Goal: Navigation & Orientation: Find specific page/section

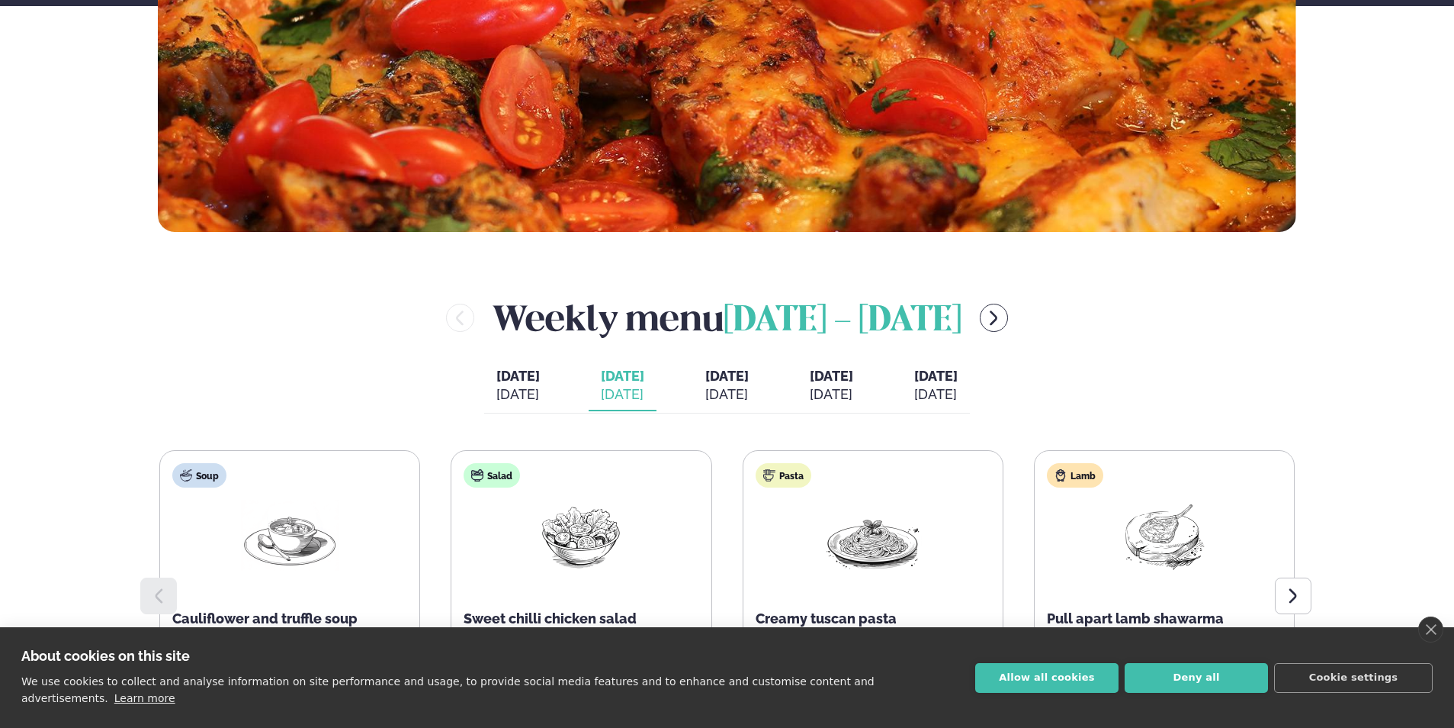
scroll to position [686, 0]
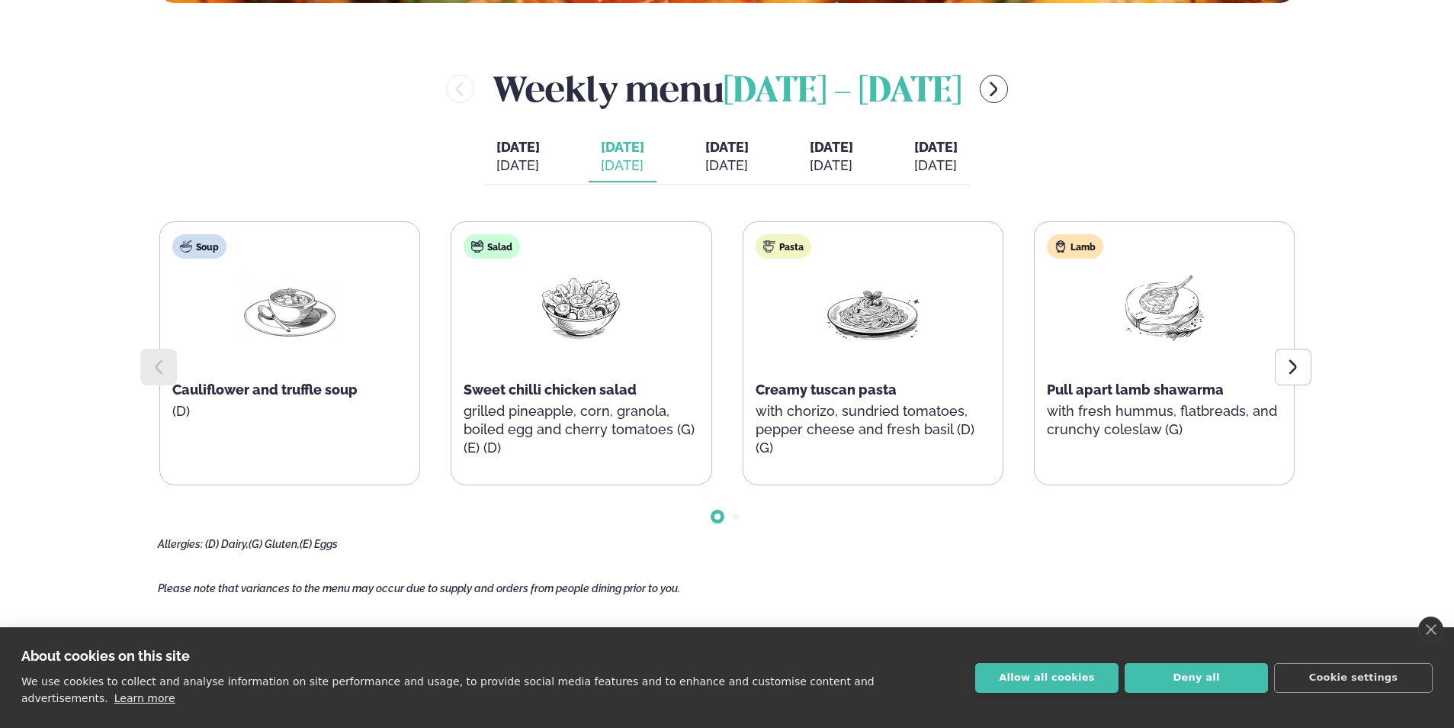
click at [819, 146] on button "[DATE] [DATE]" at bounding box center [832, 157] width 68 height 50
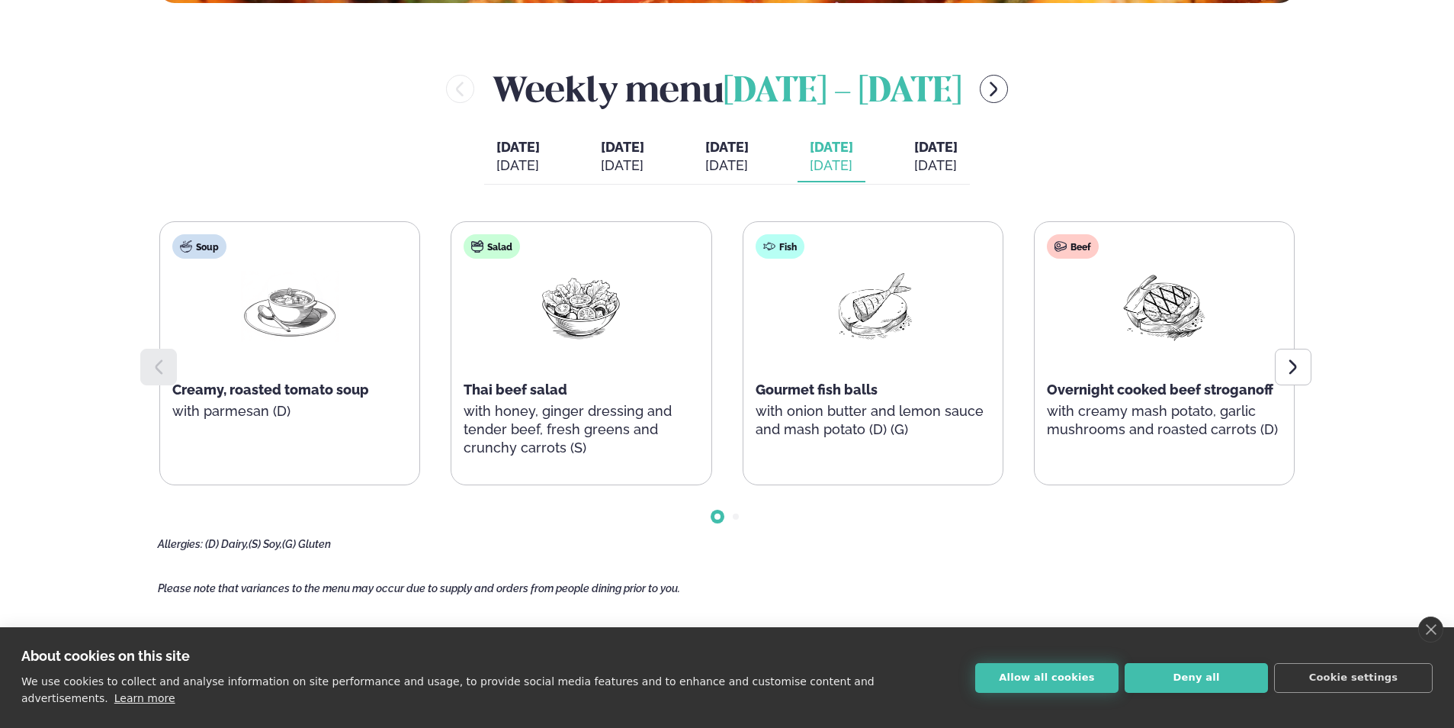
click at [1052, 678] on button "Allow all cookies" at bounding box center [1046, 678] width 143 height 30
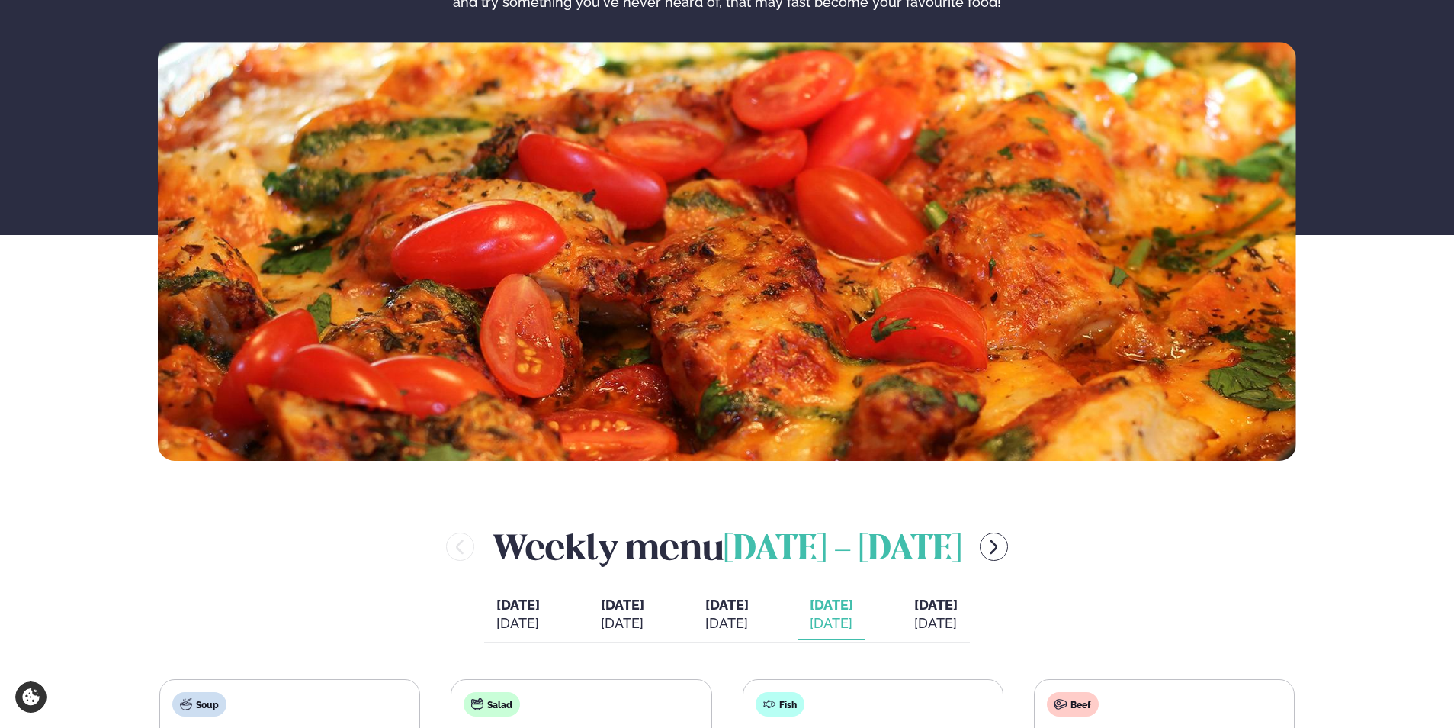
scroll to position [0, 0]
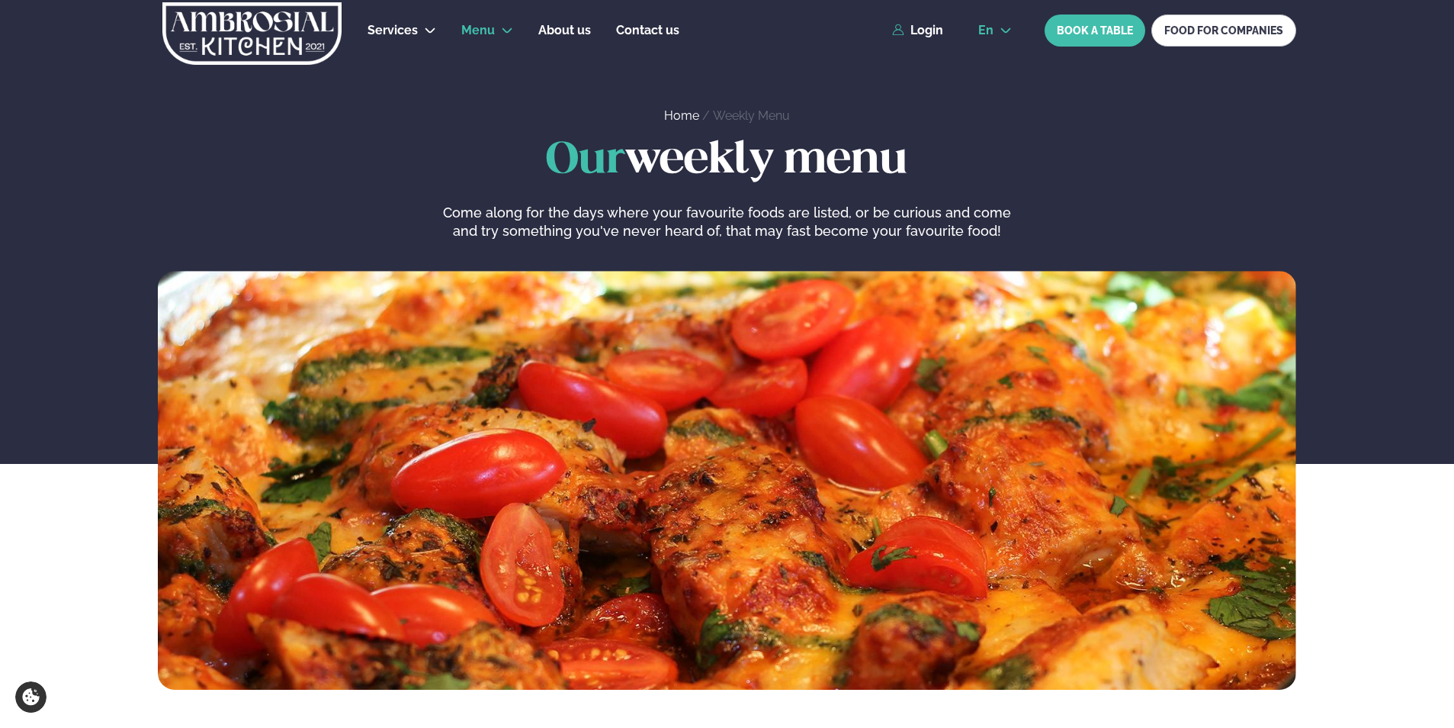
click at [993, 34] on span "en" at bounding box center [985, 30] width 15 height 12
click at [998, 84] on link "is" at bounding box center [995, 88] width 58 height 31
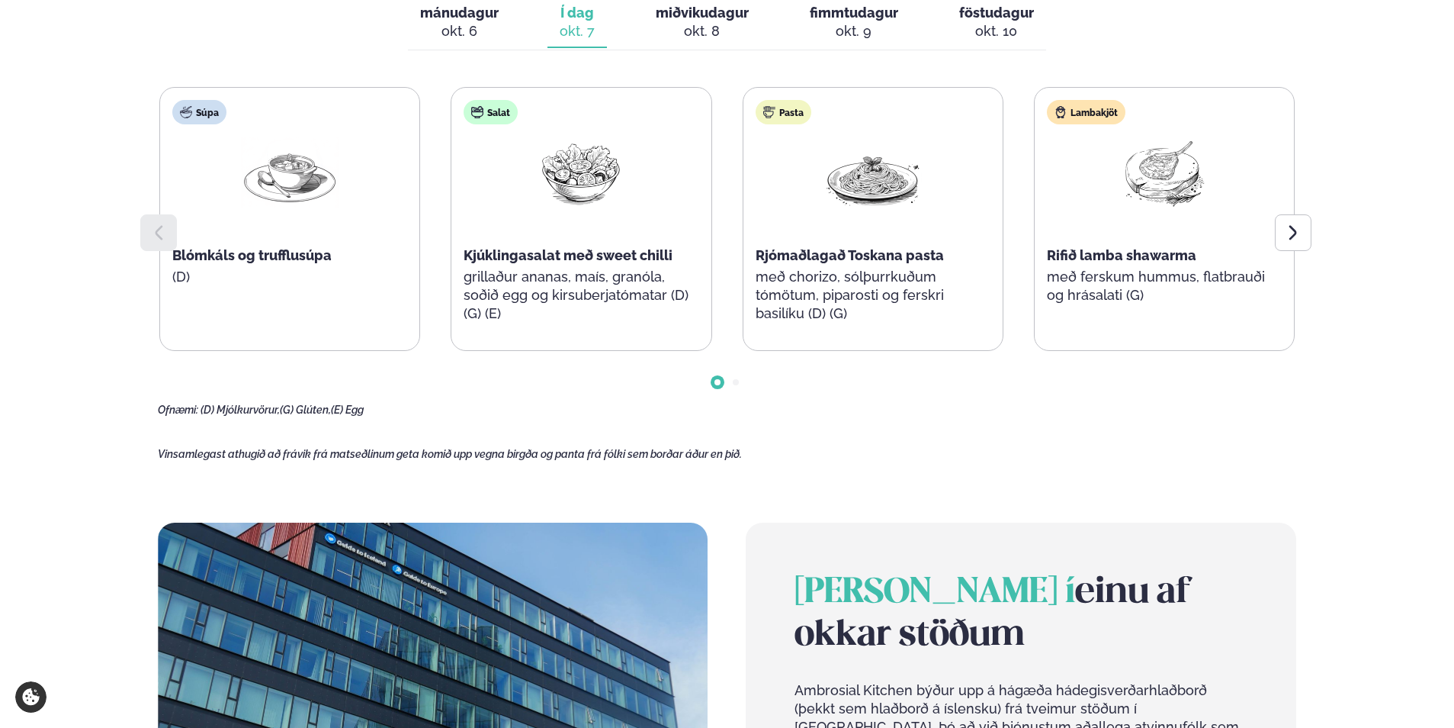
scroll to position [610, 0]
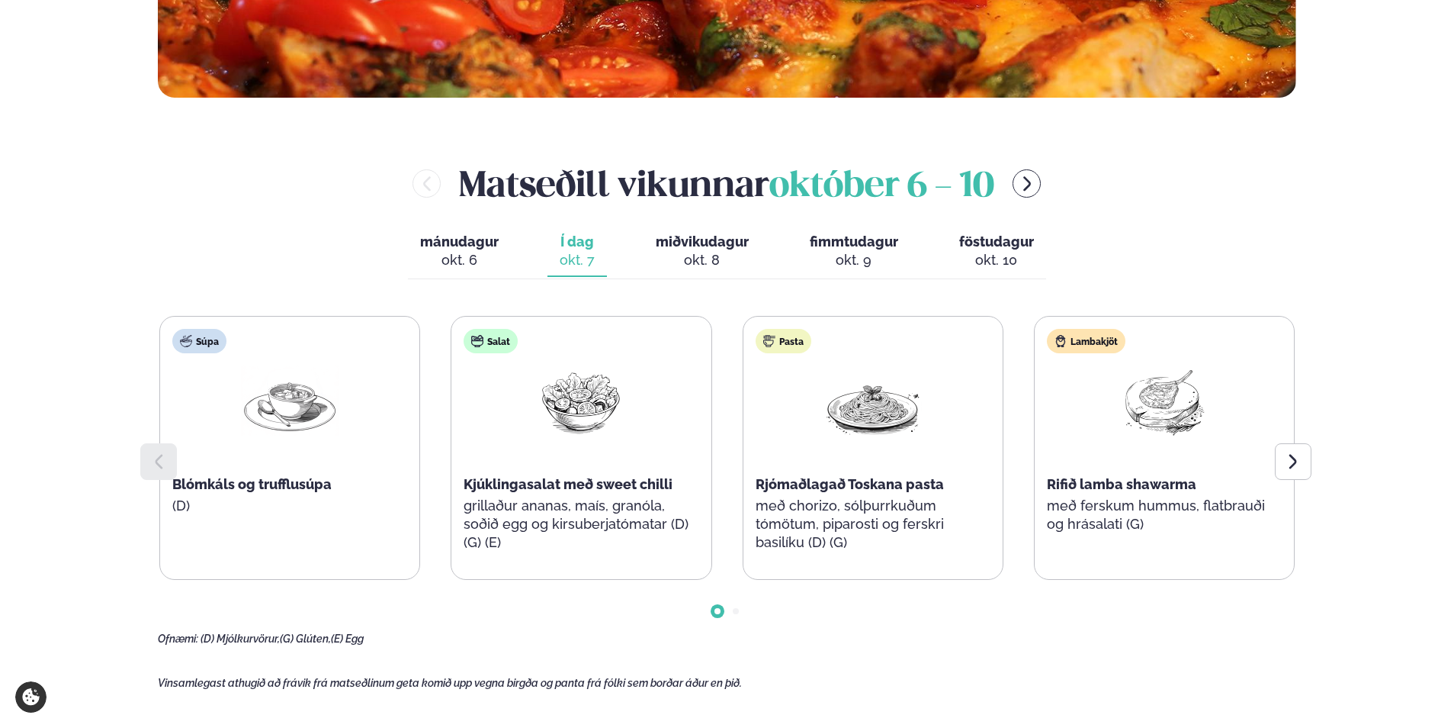
click at [865, 252] on div "okt. 9" at bounding box center [854, 260] width 88 height 18
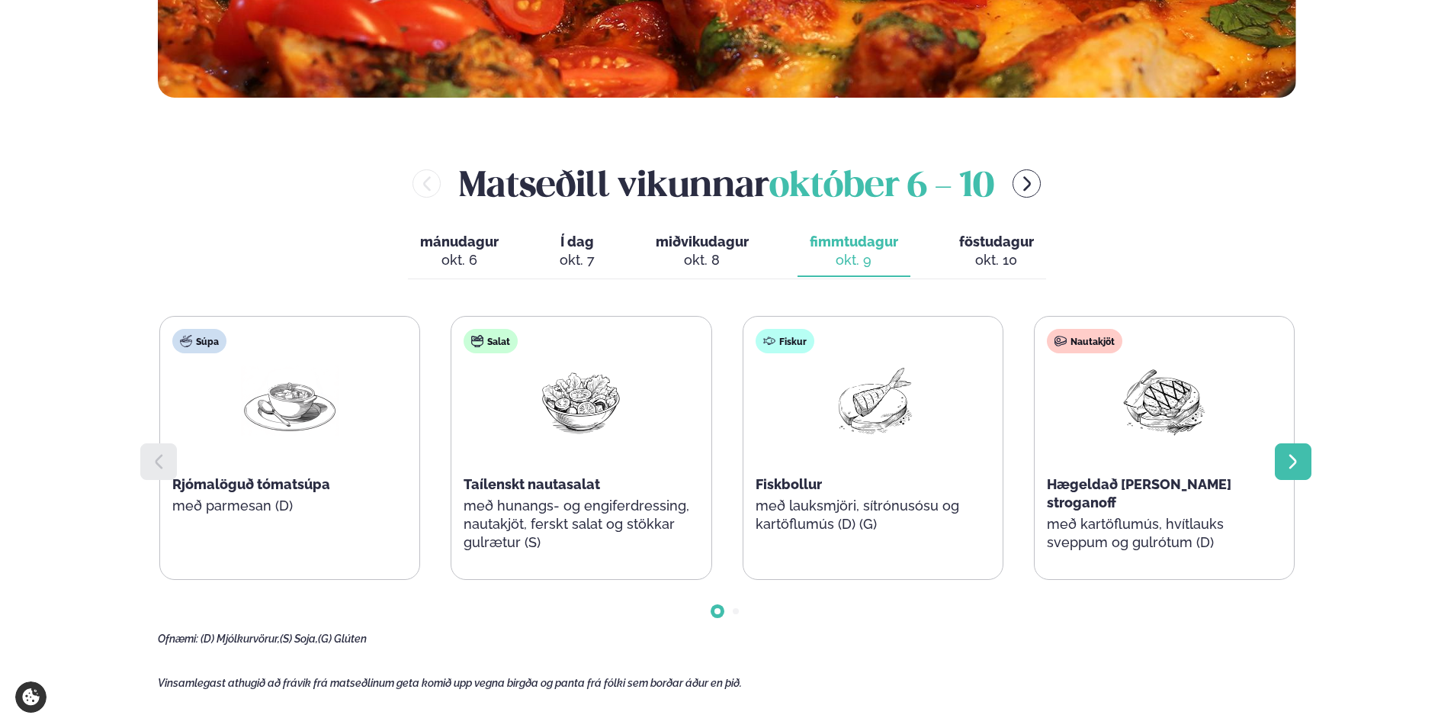
click at [1283, 455] on div at bounding box center [1293, 461] width 37 height 37
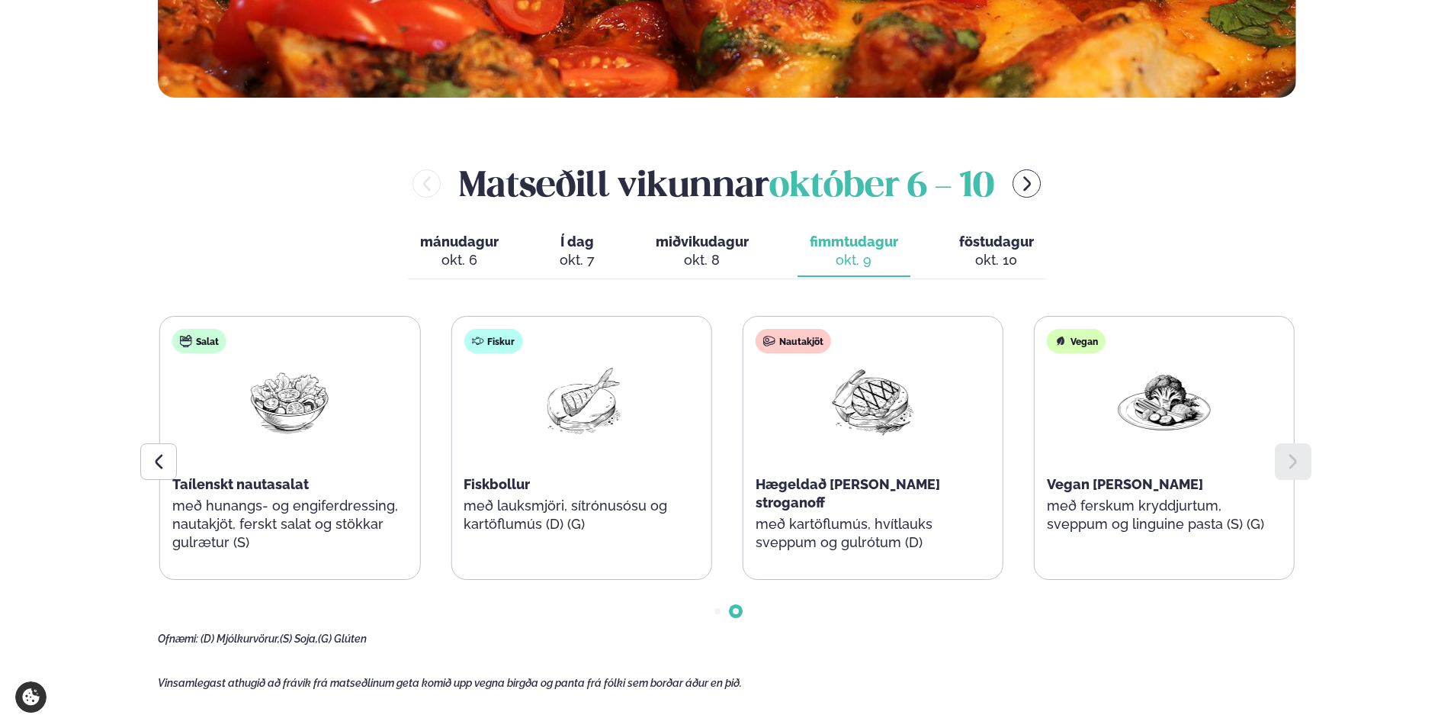
click at [1283, 455] on div at bounding box center [1293, 461] width 37 height 37
click at [1031, 180] on icon "menu-btn-right" at bounding box center [1027, 183] width 8 height 14
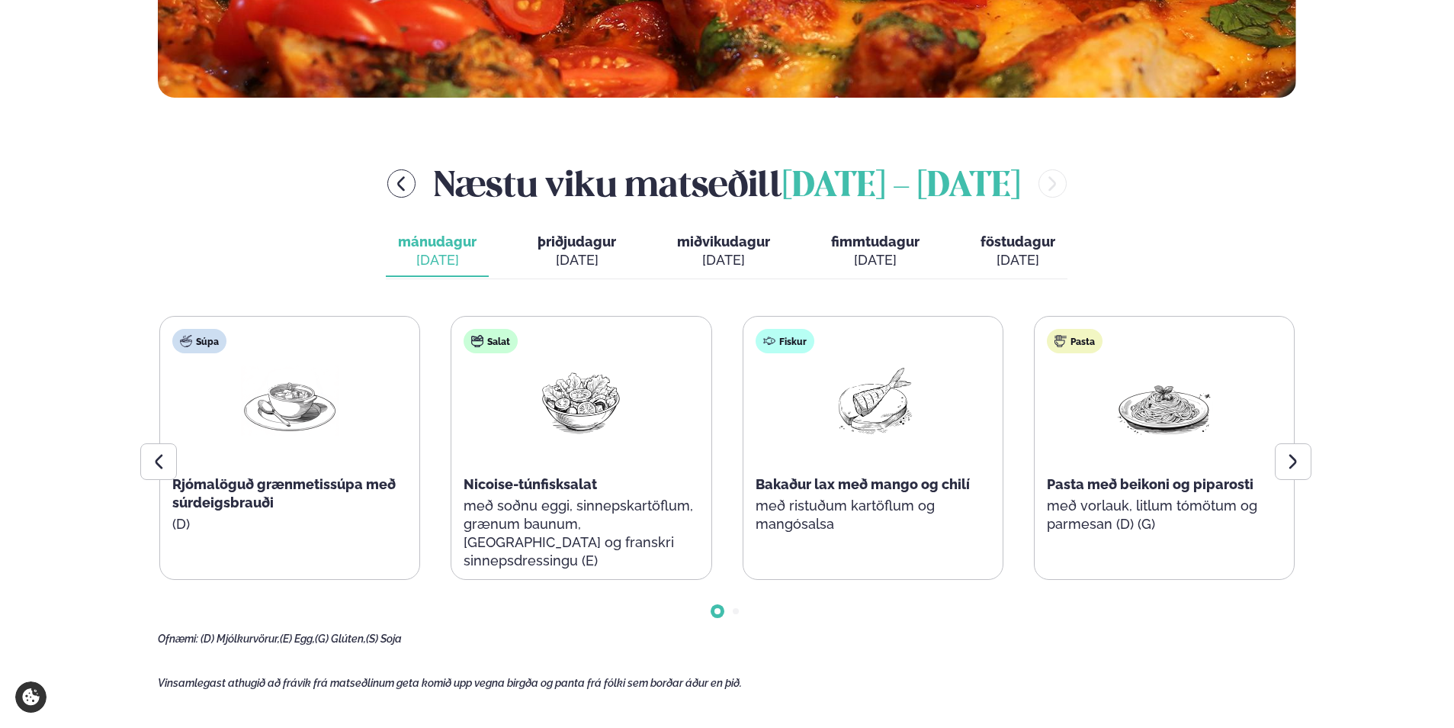
click at [875, 243] on span "fimmtudagur" at bounding box center [875, 241] width 88 height 16
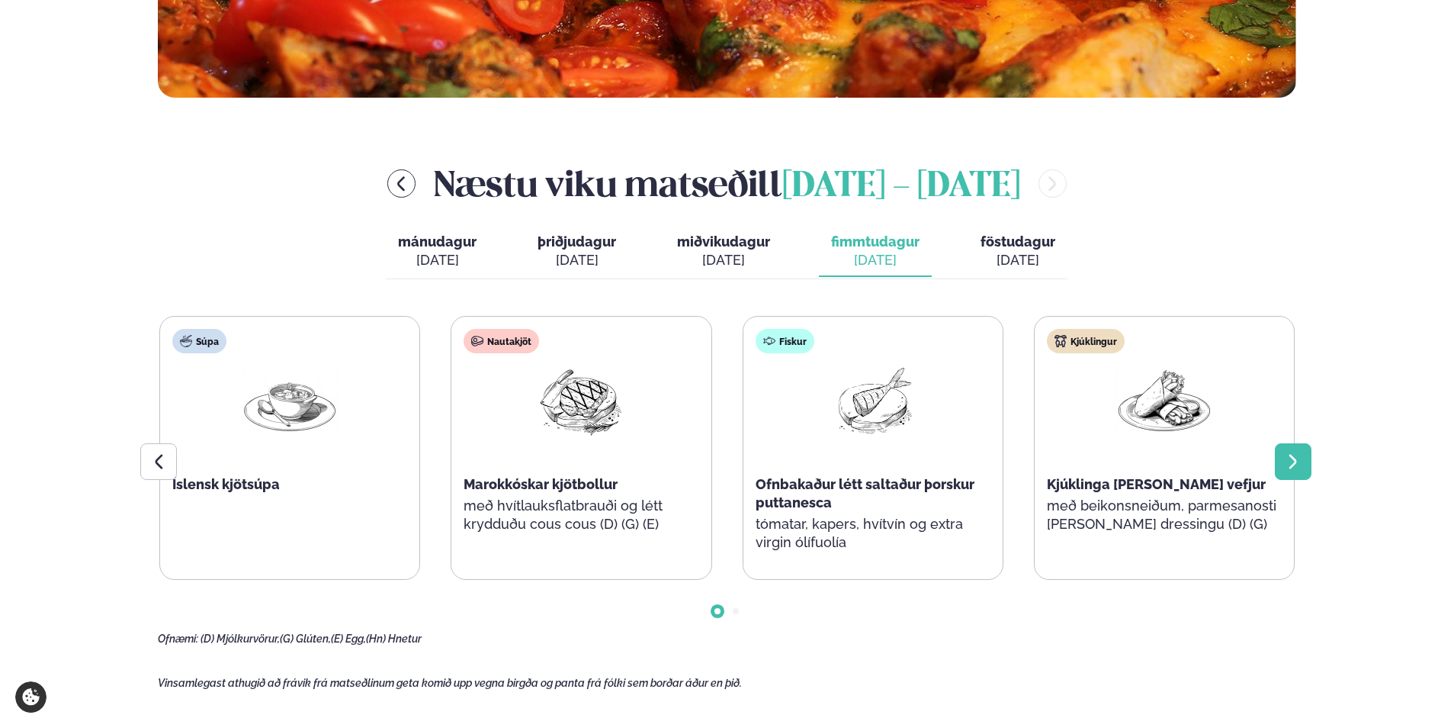
click at [1296, 462] on icon at bounding box center [1293, 462] width 8 height 14
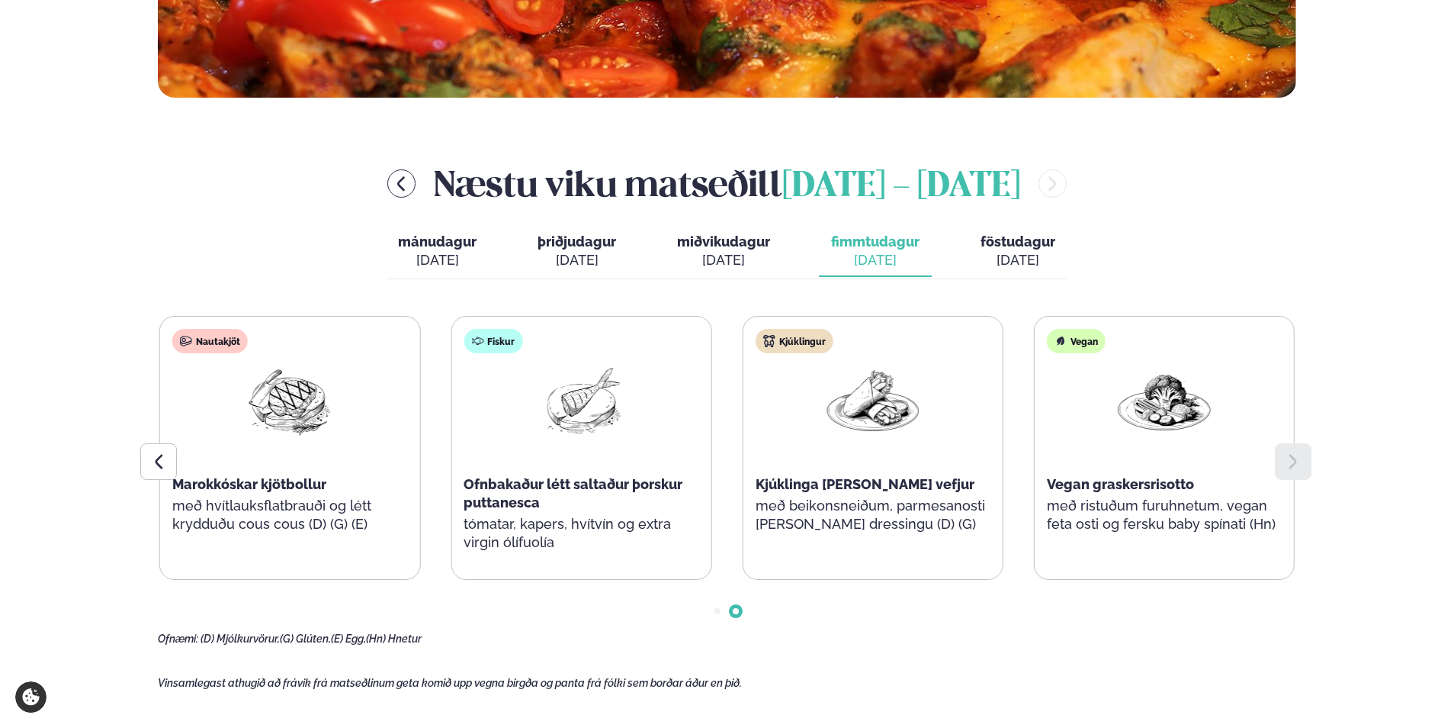
drag, startPoint x: 1281, startPoint y: 667, endPoint x: 1219, endPoint y: 645, distance: 65.6
click at [1278, 667] on main "[PERSON_NAME] / Vikumatseðill Vikulegt matseðill okkar Komdu með á dagana þar s…" at bounding box center [727, 449] width 1230 height 2118
click at [157, 466] on icon at bounding box center [158, 461] width 18 height 18
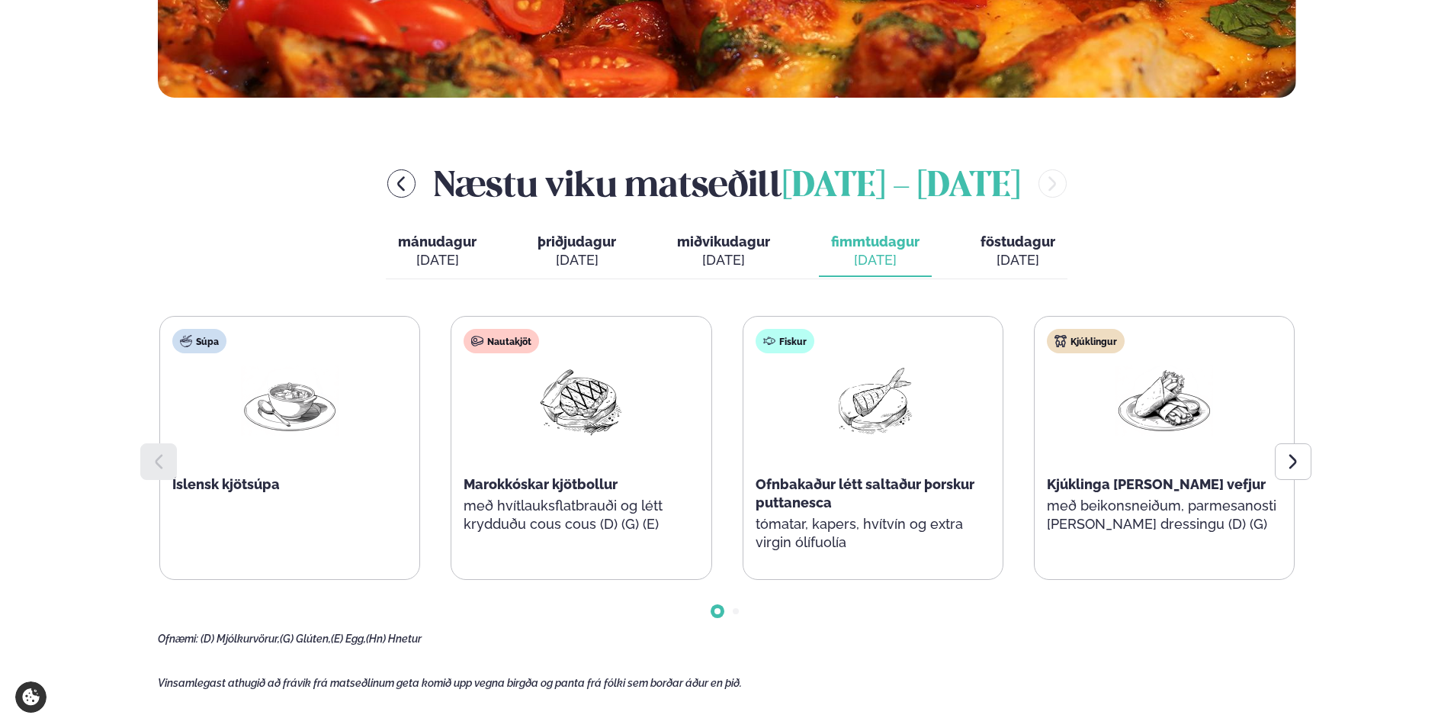
click at [157, 466] on icon at bounding box center [158, 461] width 18 height 18
